Goal: Task Accomplishment & Management: Use online tool/utility

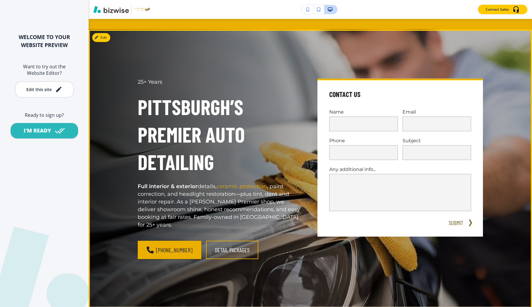
scroll to position [56, 0]
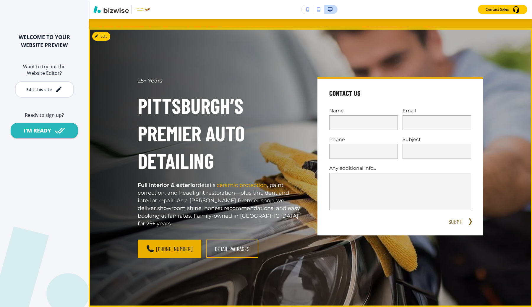
click at [245, 193] on p "Full interior & exterior details, ceramic protection , paint correction, and he…" at bounding box center [221, 205] width 166 height 46
click at [100, 34] on button "Edit This Section" at bounding box center [112, 36] width 40 height 9
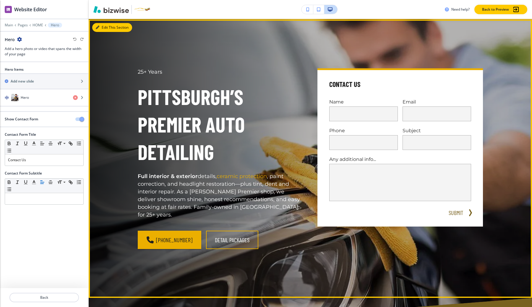
scroll to position [65, 0]
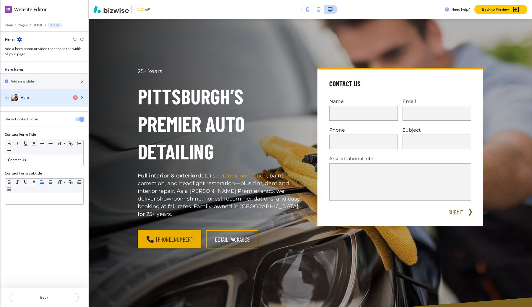
click at [51, 95] on div "Hero" at bounding box center [34, 97] width 68 height 7
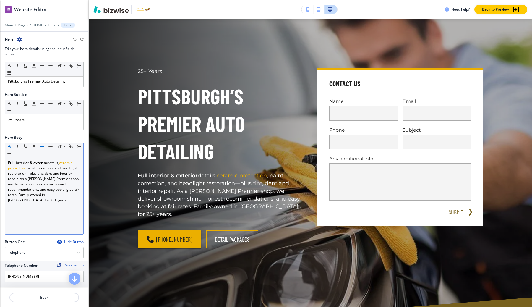
scroll to position [0, 0]
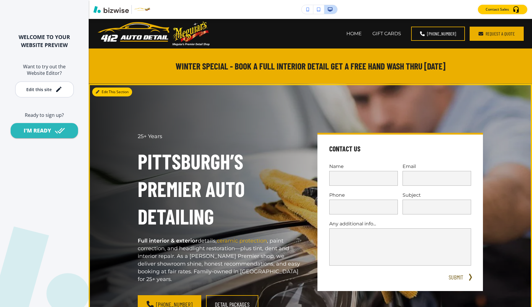
click at [105, 90] on button "Edit This Section" at bounding box center [112, 92] width 40 height 9
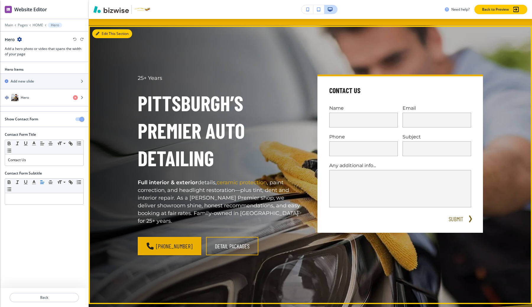
scroll to position [65, 0]
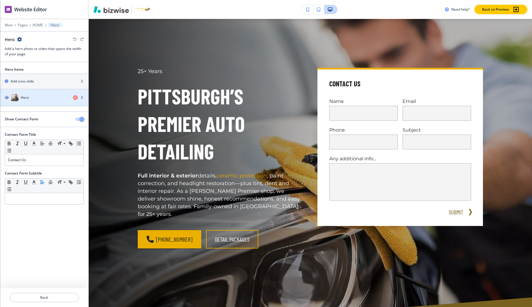
click at [33, 96] on div "Hero" at bounding box center [34, 97] width 68 height 7
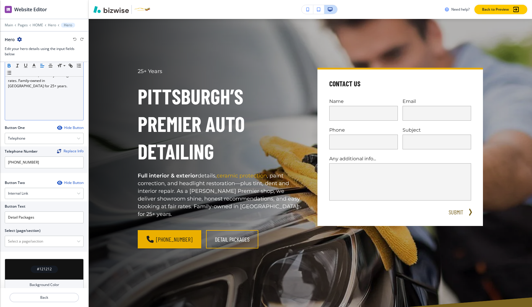
scroll to position [185, 0]
